Goal: Transaction & Acquisition: Purchase product/service

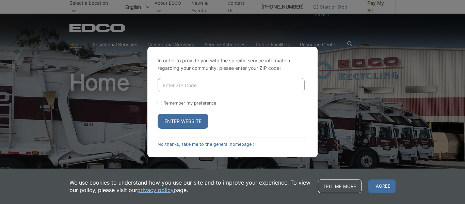
click at [225, 82] on input "Enter ZIP Code" at bounding box center [231, 85] width 147 height 14
type input "92078"
click at [159, 102] on input "Remember my preference" at bounding box center [160, 103] width 4 height 4
checkbox input "true"
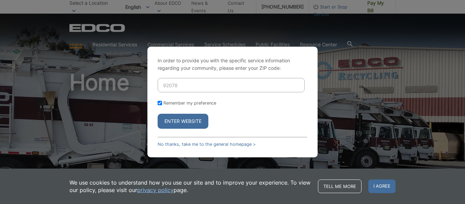
click at [159, 102] on input "Remember my preference" at bounding box center [160, 103] width 4 height 4
checkbox input "false"
click at [171, 120] on button "Enter Website" at bounding box center [183, 121] width 51 height 15
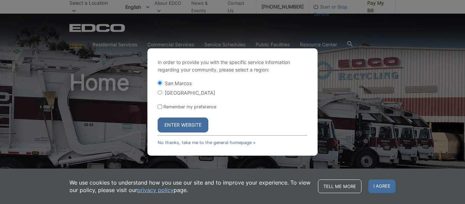
click at [171, 120] on button "Enter Website" at bounding box center [183, 125] width 51 height 15
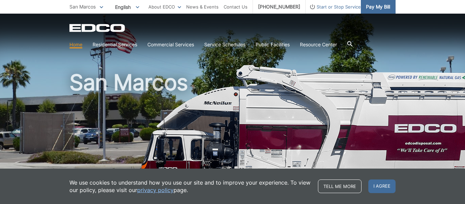
click at [380, 9] on span "Pay My Bill" at bounding box center [378, 6] width 24 height 7
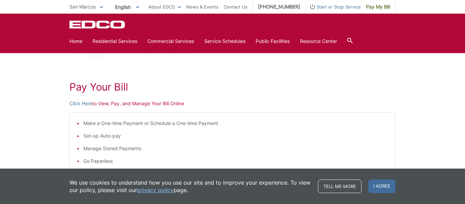
scroll to position [72, 0]
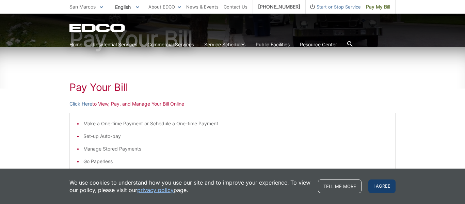
click at [388, 183] on span "I agree" at bounding box center [382, 187] width 27 height 14
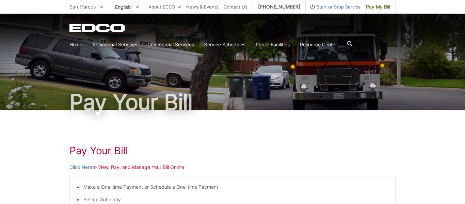
scroll to position [8, 0]
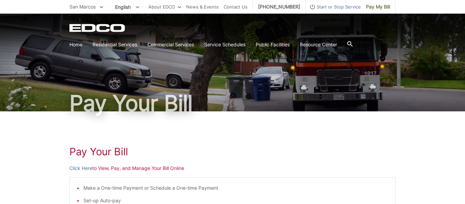
click at [259, 154] on h1 "Pay Your Bill" at bounding box center [232, 151] width 326 height 12
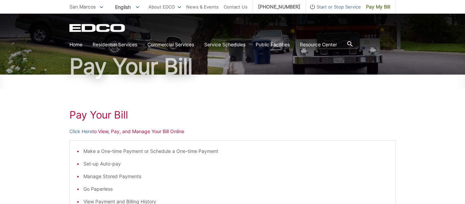
scroll to position [46, 0]
